Goal: Obtain resource: Download file/media

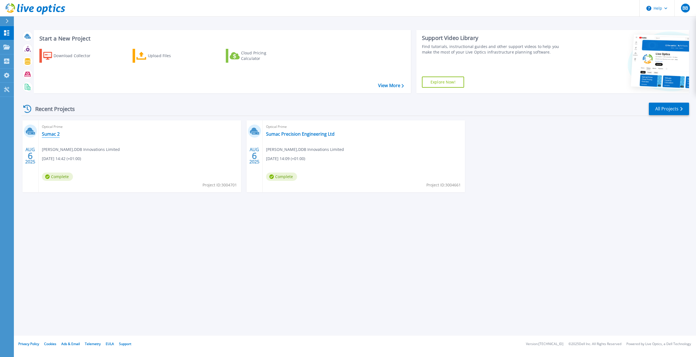
click at [46, 132] on link "Sumac 2" at bounding box center [51, 134] width 18 height 6
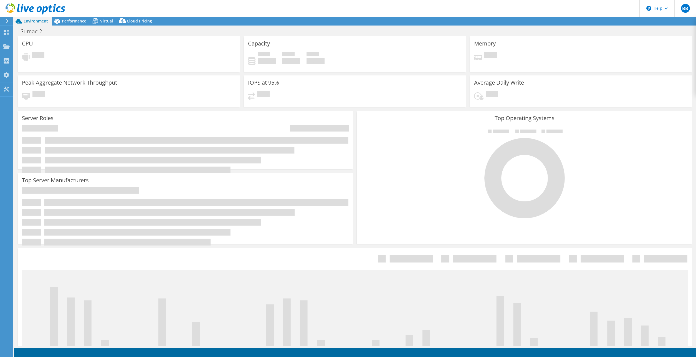
select select "USD"
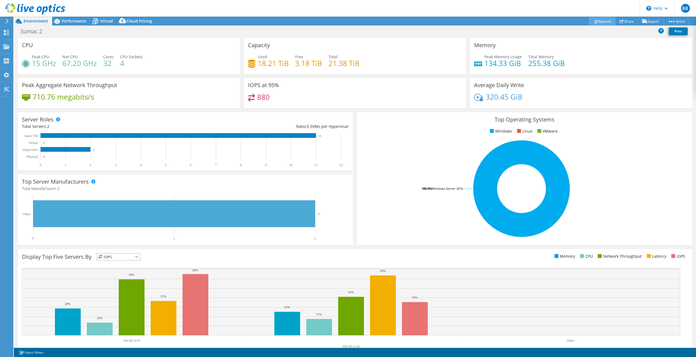
click at [598, 21] on link "Reports" at bounding box center [602, 21] width 27 height 9
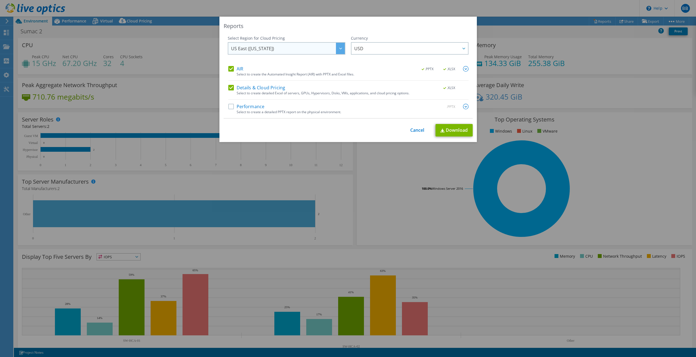
click at [340, 48] on div at bounding box center [340, 48] width 9 height 11
click at [272, 84] on li "Europe ([GEOGRAPHIC_DATA])" at bounding box center [286, 85] width 115 height 10
click at [463, 49] on icon at bounding box center [464, 49] width 3 height 2
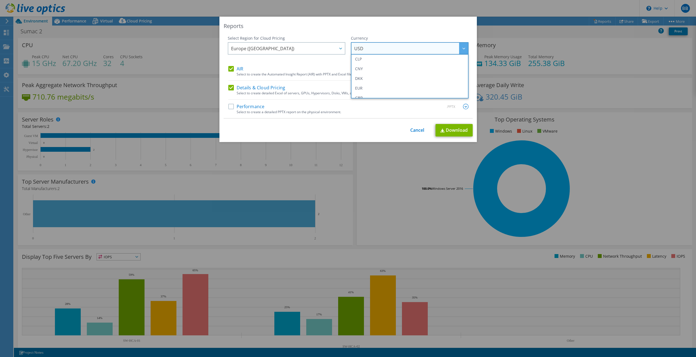
scroll to position [57, 0]
click at [359, 90] on li "GBP" at bounding box center [409, 91] width 115 height 10
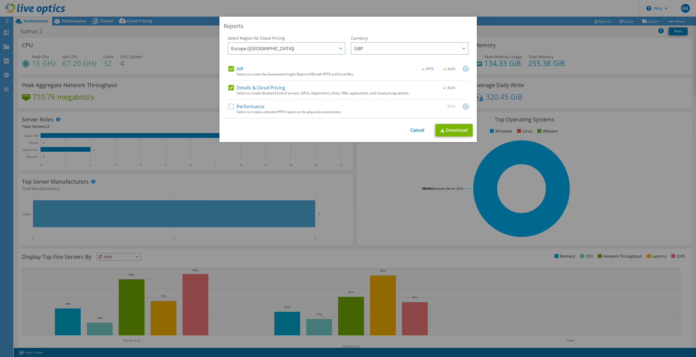
click at [230, 106] on label "Performance" at bounding box center [246, 107] width 36 height 6
click at [0, 0] on input "Performance" at bounding box center [0, 0] width 0 height 0
click at [464, 107] on img at bounding box center [466, 107] width 6 height 6
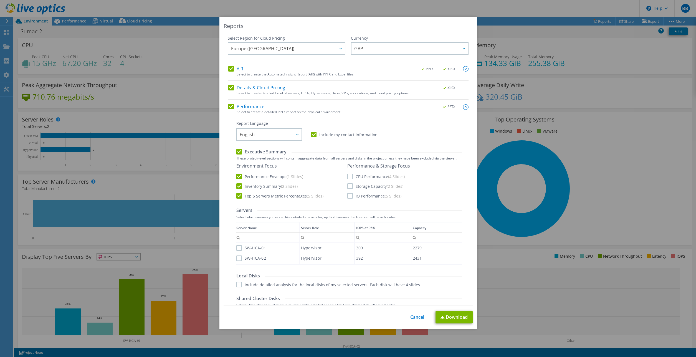
click at [236, 248] on label "SW-HCA-01" at bounding box center [251, 248] width 30 height 6
click at [0, 0] on input "SW-HCA-01" at bounding box center [0, 0] width 0 height 0
click at [237, 259] on label "SW-HCA-02" at bounding box center [251, 259] width 30 height 6
click at [0, 0] on input "SW-HCA-02" at bounding box center [0, 0] width 0 height 0
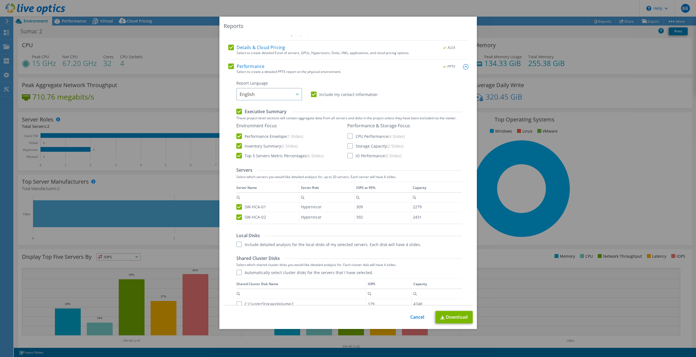
scroll to position [57, 0]
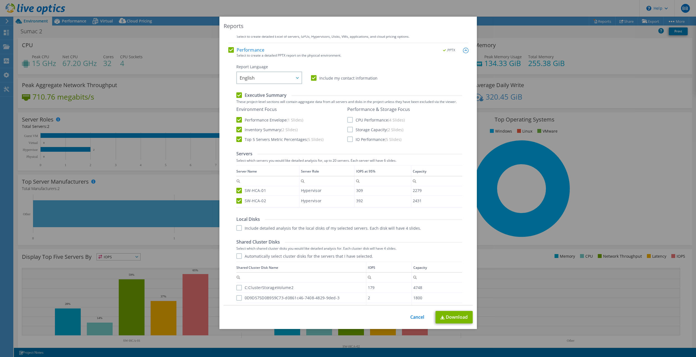
click at [236, 228] on label "Include detailed analysis for the local disks of my selected servers. Each disk…" at bounding box center [328, 228] width 185 height 6
click at [0, 0] on input "Include detailed analysis for the local disks of my selected servers. Each disk…" at bounding box center [0, 0] width 0 height 0
click at [237, 259] on label "Automatically select cluster disks for the servers that I have selected." at bounding box center [304, 256] width 137 height 6
click at [0, 0] on input "Automatically select cluster disks for the servers that I have selected." at bounding box center [0, 0] width 0 height 0
click at [348, 121] on label "CPU Performance (4 Slides)" at bounding box center [375, 120] width 57 height 6
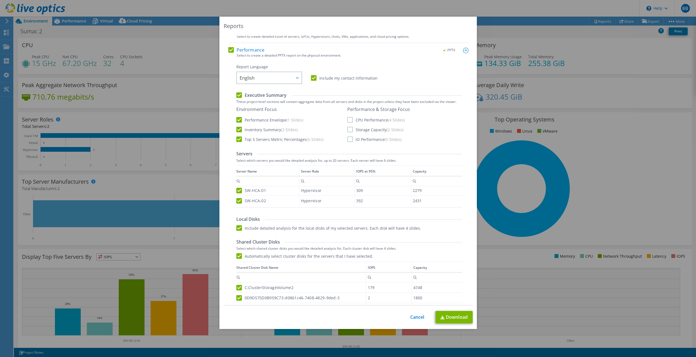
click at [0, 0] on input "CPU Performance (4 Slides)" at bounding box center [0, 0] width 0 height 0
click at [348, 131] on label "Storage Capacity (2 Slides)" at bounding box center [375, 130] width 56 height 6
click at [0, 0] on input "Storage Capacity (2 Slides)" at bounding box center [0, 0] width 0 height 0
click at [348, 140] on label "IO Performance (5 Slides)" at bounding box center [374, 140] width 54 height 6
click at [0, 0] on input "IO Performance (5 Slides)" at bounding box center [0, 0] width 0 height 0
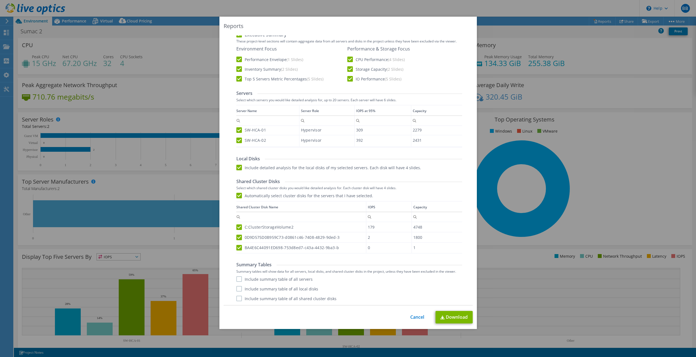
scroll to position [117, 0]
click at [236, 280] on label "Include summary table of all servers" at bounding box center [274, 279] width 76 height 6
click at [0, 0] on input "Include summary table of all servers" at bounding box center [0, 0] width 0 height 0
click at [237, 290] on label "Include summary table of all local disks" at bounding box center [277, 289] width 82 height 6
click at [0, 0] on input "Include summary table of all local disks" at bounding box center [0, 0] width 0 height 0
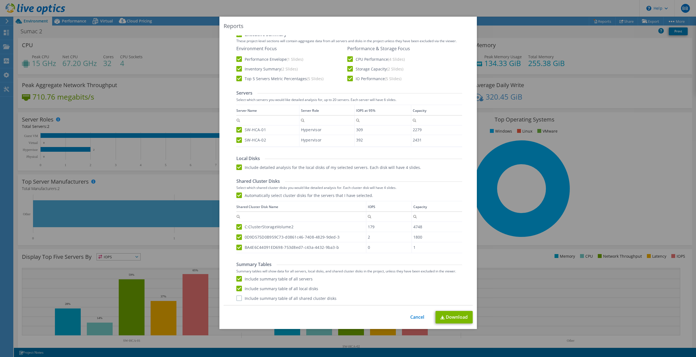
click at [238, 300] on label "Include summary table of all shared cluster disks" at bounding box center [286, 298] width 100 height 6
click at [0, 0] on input "Include summary table of all shared cluster disks" at bounding box center [0, 0] width 0 height 0
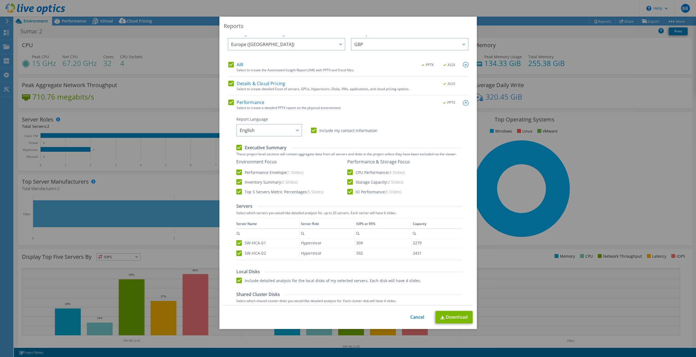
scroll to position [0, 0]
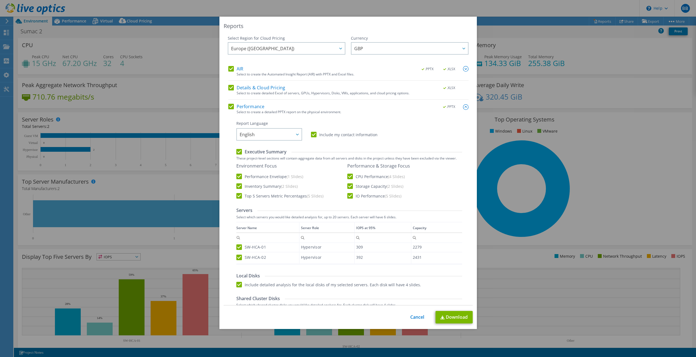
click at [463, 69] on img at bounding box center [466, 69] width 6 height 6
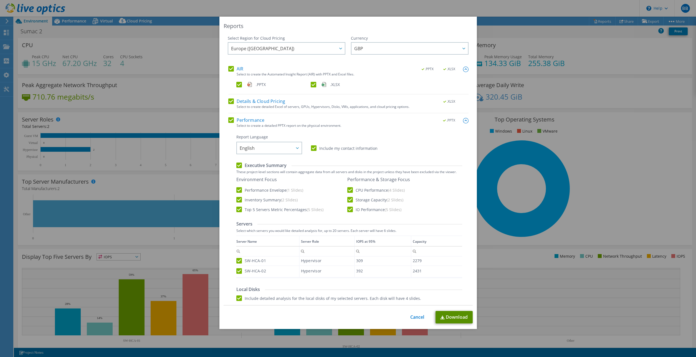
click at [454, 318] on link "Download" at bounding box center [454, 317] width 37 height 12
click at [633, 154] on div "Reports Select Region for Cloud Pricing Asia Pacific ([GEOGRAPHIC_DATA]) [GEOGR…" at bounding box center [348, 179] width 696 height 324
